Goal: Information Seeking & Learning: Stay updated

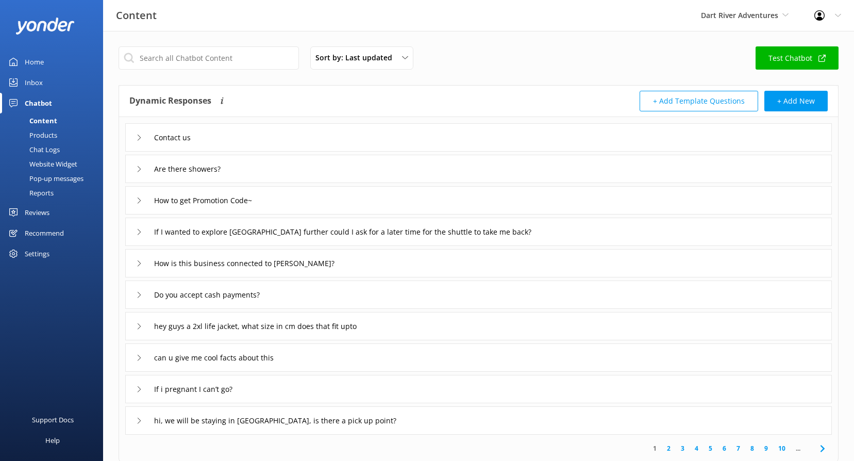
click at [55, 209] on link "Reviews" at bounding box center [51, 212] width 103 height 21
